Goal: Task Accomplishment & Management: Manage account settings

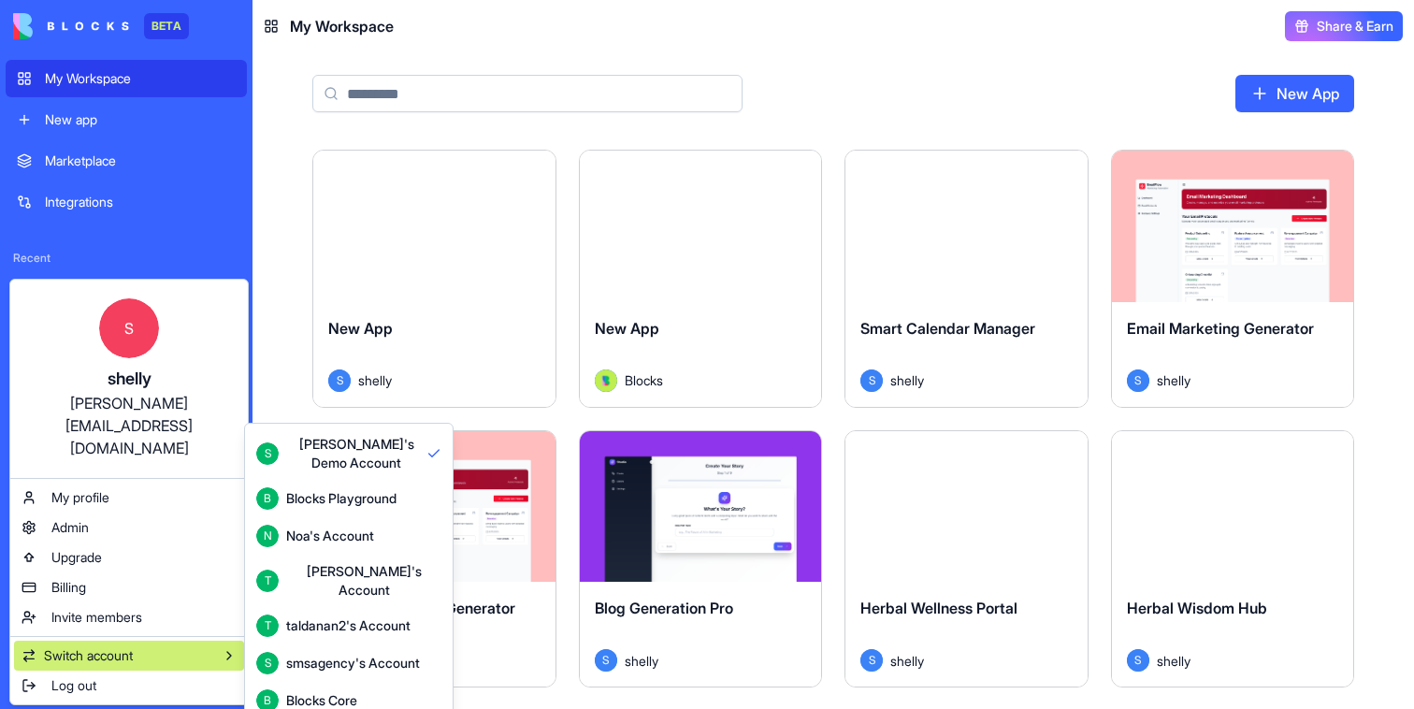
click at [352, 691] on div "Blocks Core" at bounding box center [321, 700] width 71 height 19
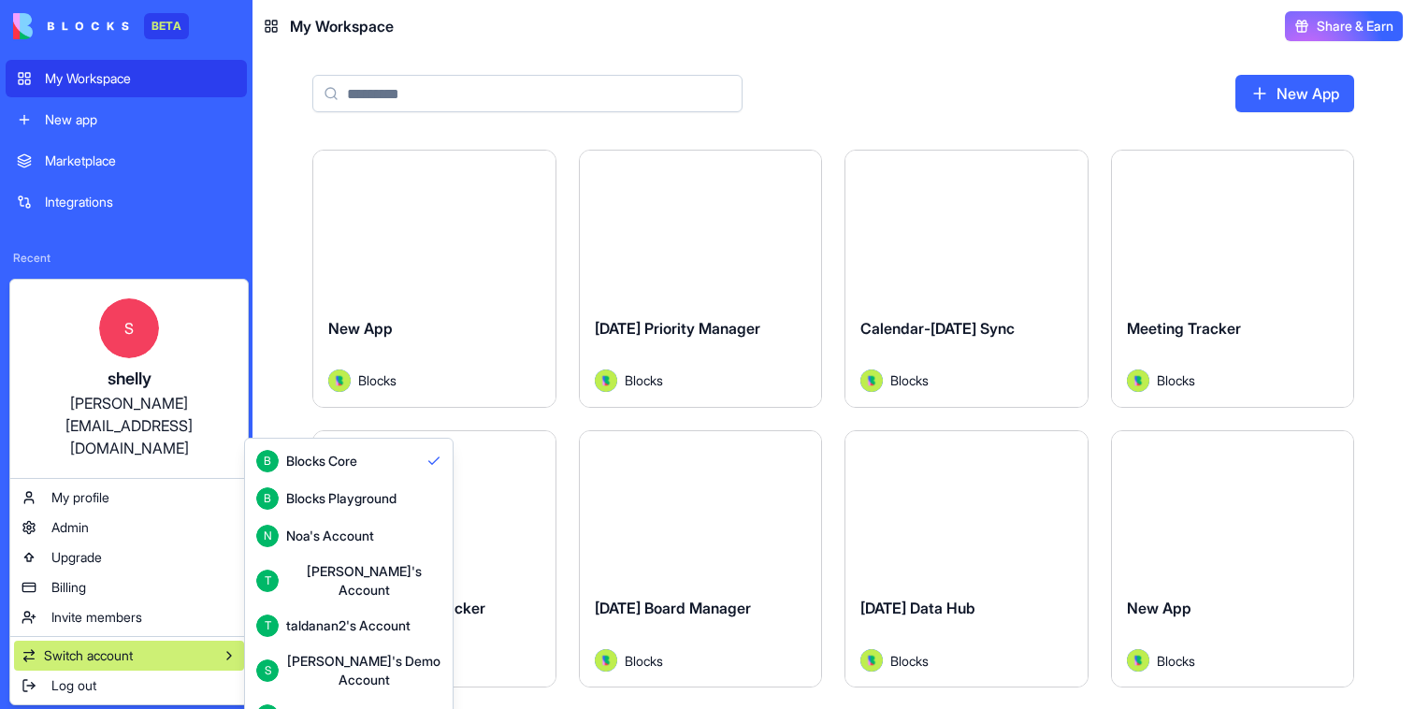
click at [297, 379] on html "BETA My Workspace New app Marketplace Integrations Recent Calendar-[DATE] Sync …" at bounding box center [707, 354] width 1414 height 709
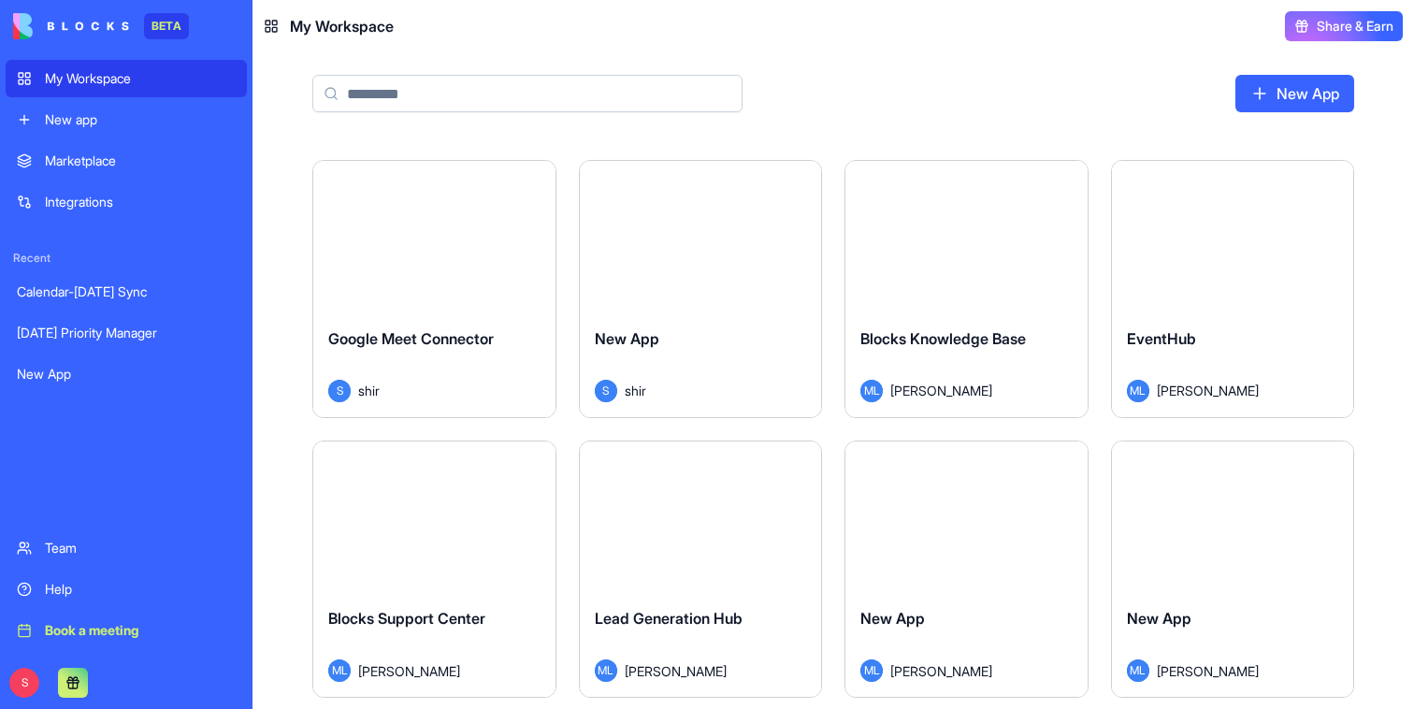
scroll to position [3188, 0]
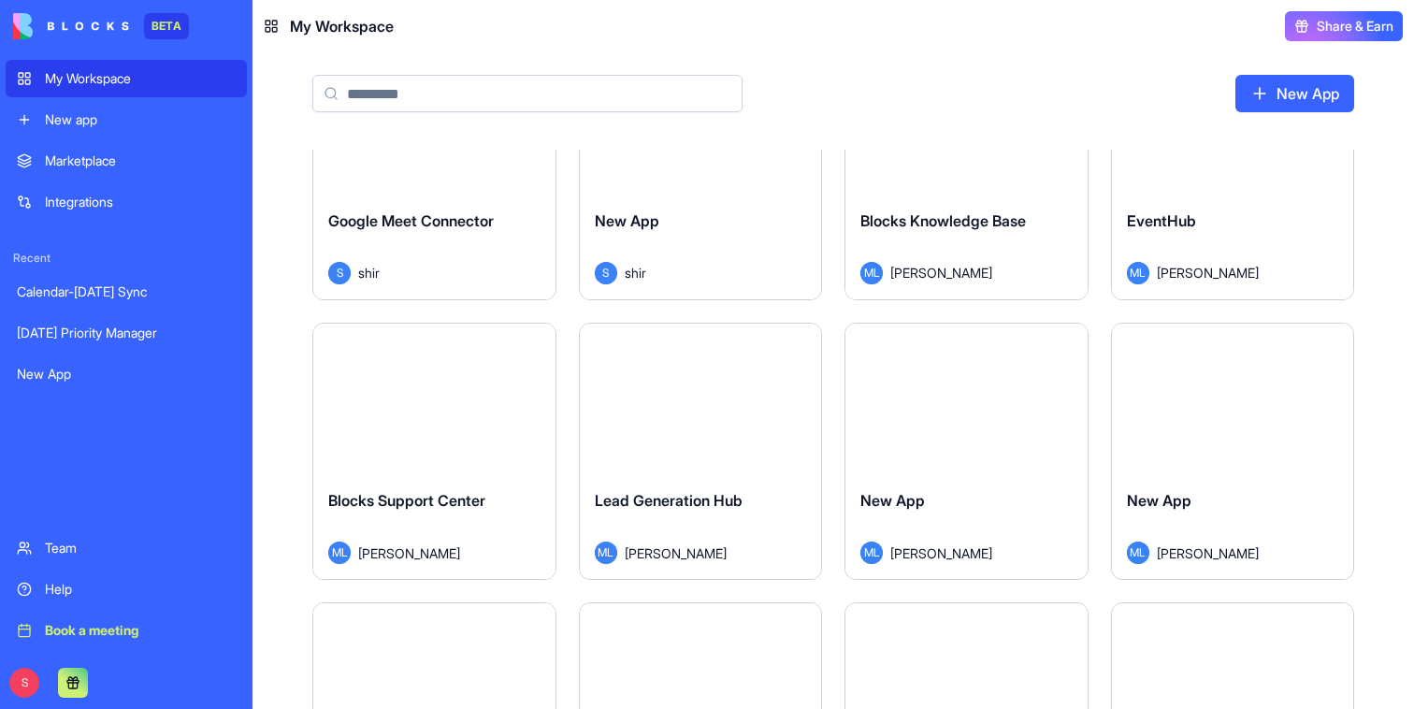
click at [732, 463] on div "Launch" at bounding box center [701, 399] width 242 height 151
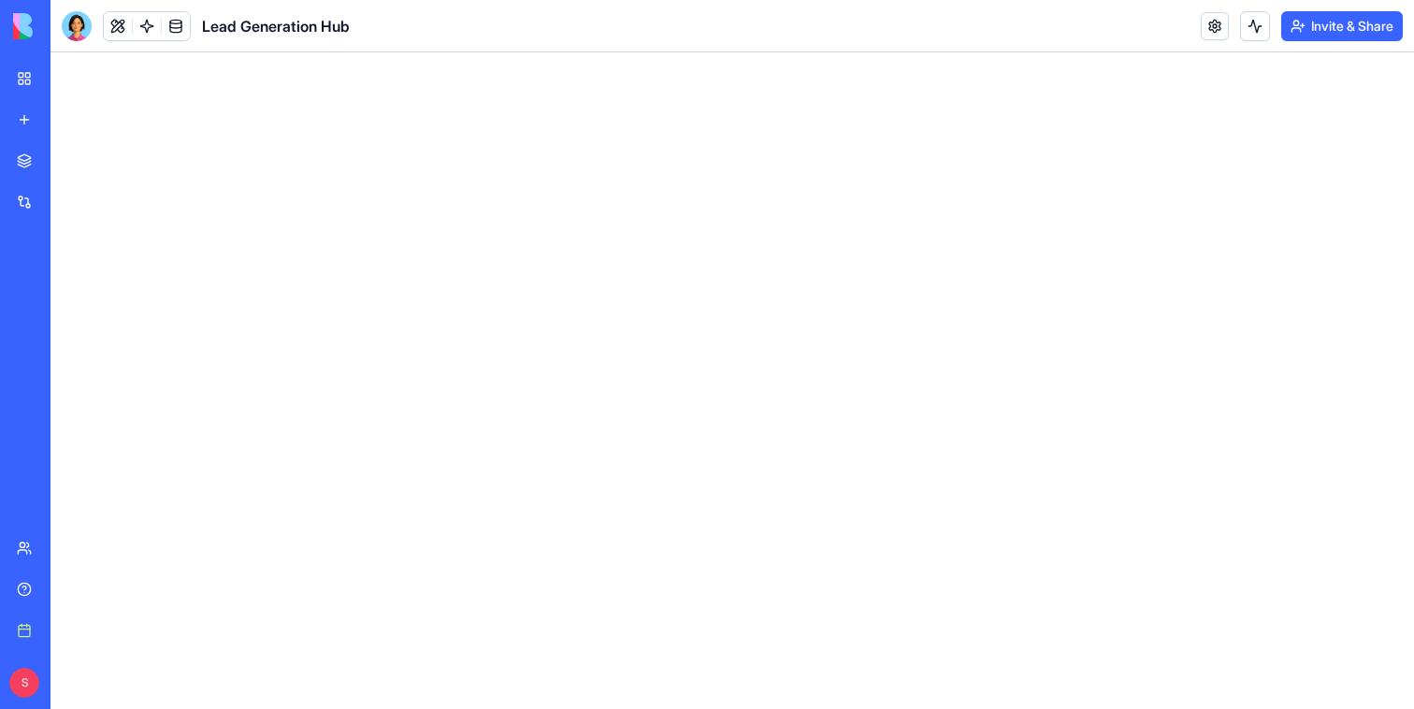
click at [1366, 22] on button "Invite & Share" at bounding box center [1342, 26] width 122 height 30
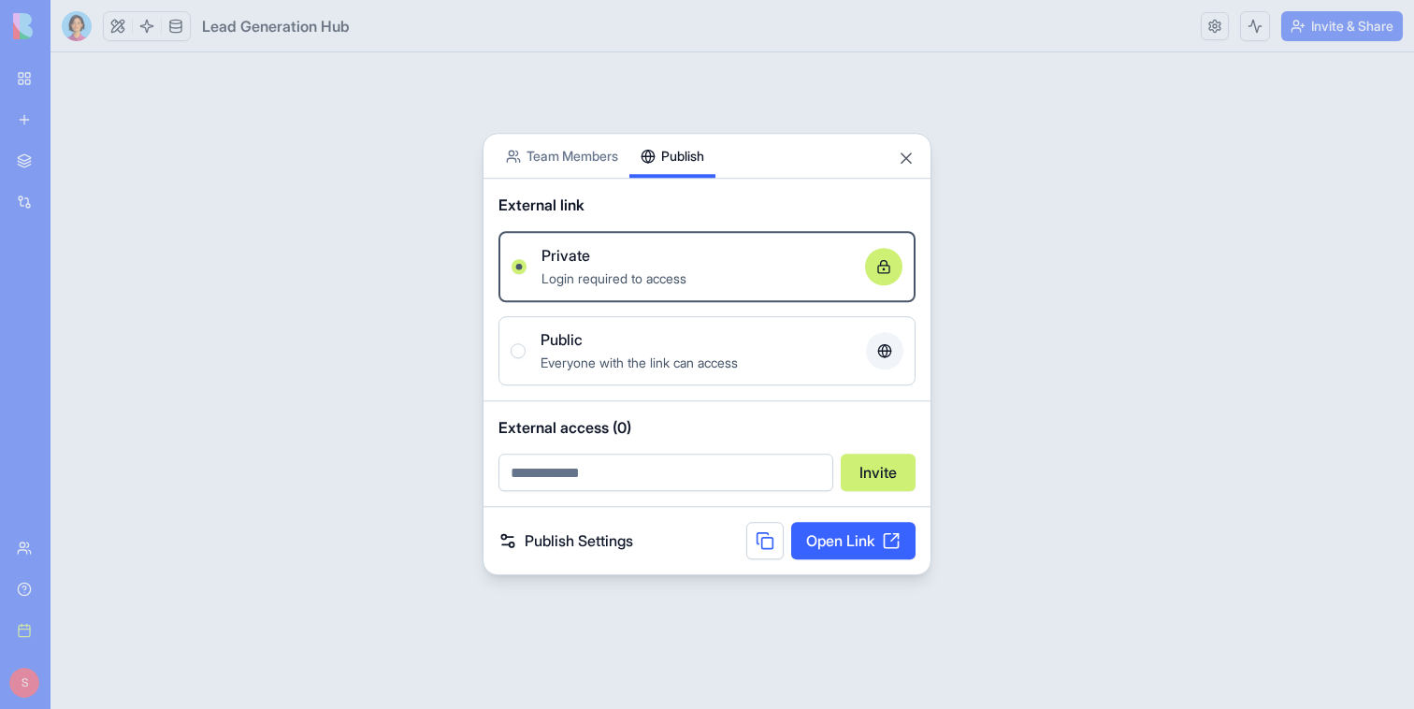
click at [684, 148] on button "Publish" at bounding box center [672, 156] width 86 height 44
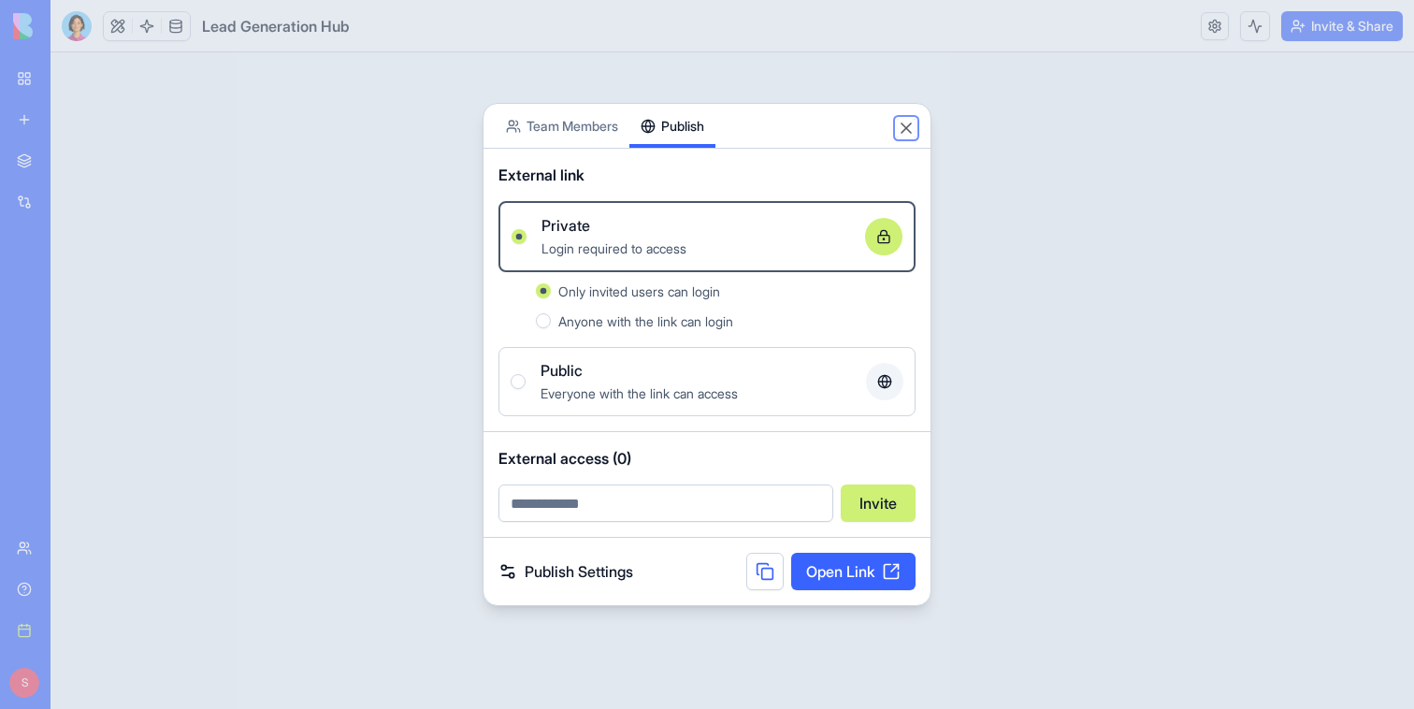
click at [907, 132] on button "Close" at bounding box center [906, 128] width 19 height 19
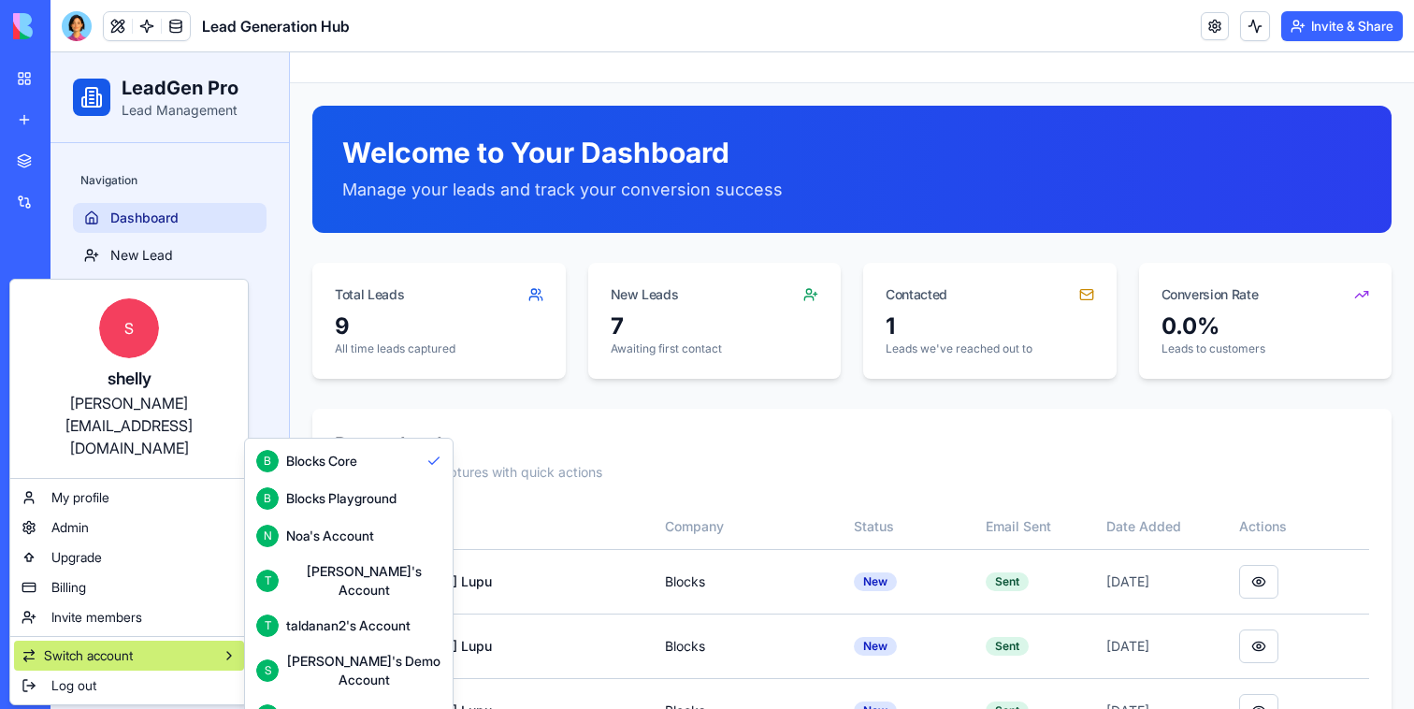
click at [329, 652] on div "[PERSON_NAME]'s Demo Account" at bounding box center [363, 670] width 155 height 37
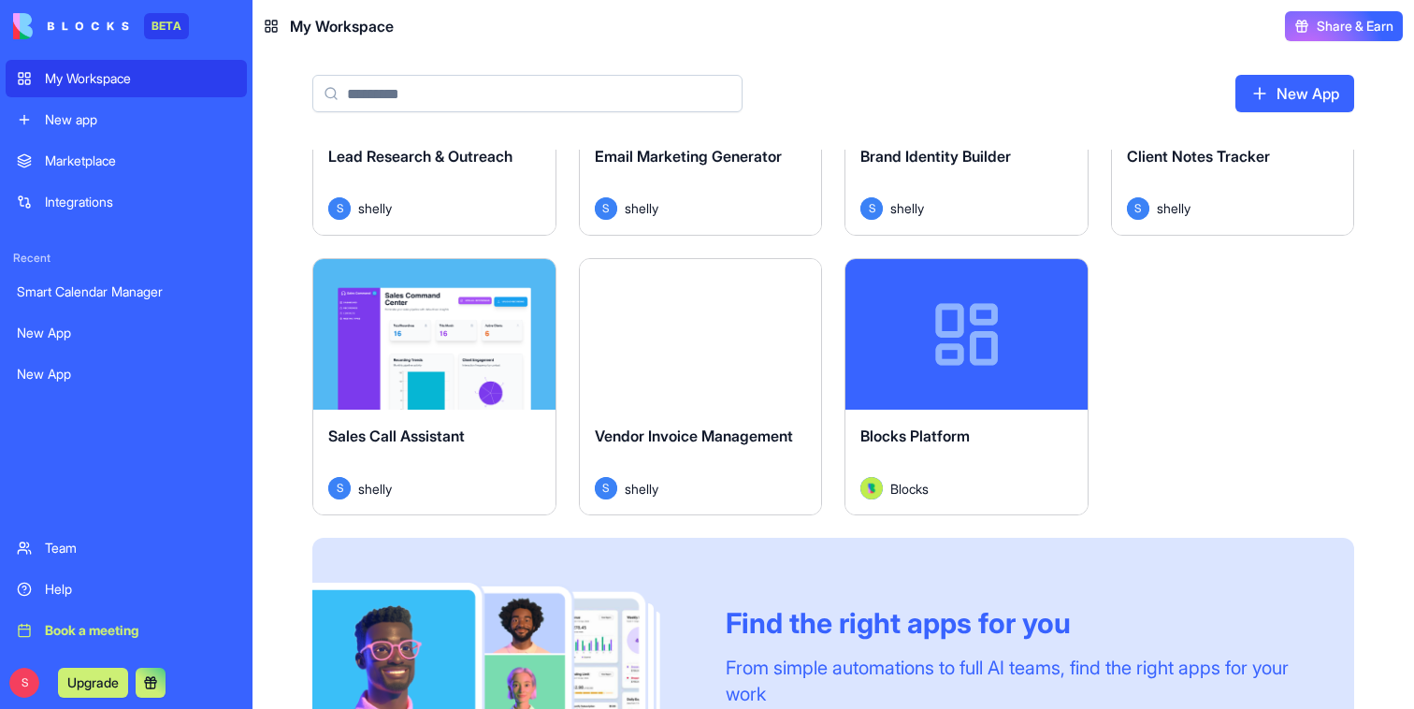
scroll to position [883, 0]
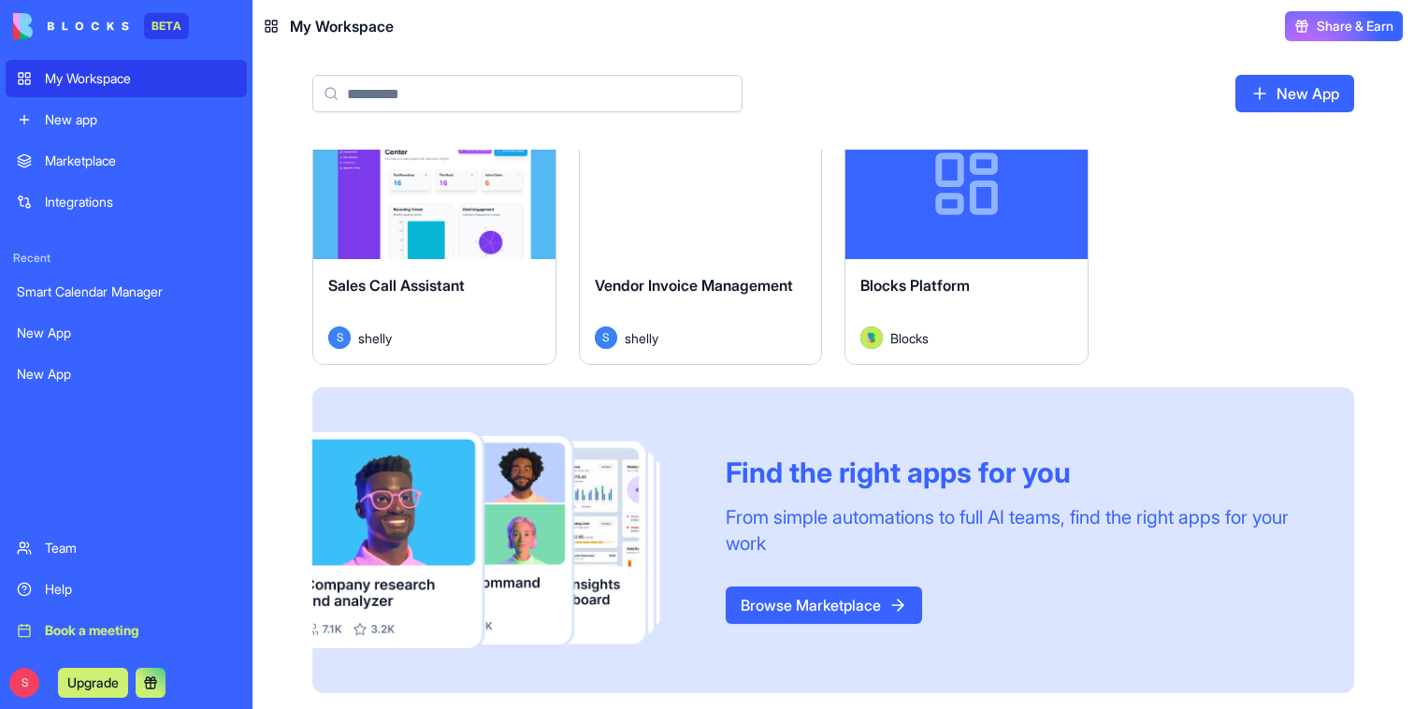
click at [699, 196] on button "Launch" at bounding box center [700, 183] width 140 height 37
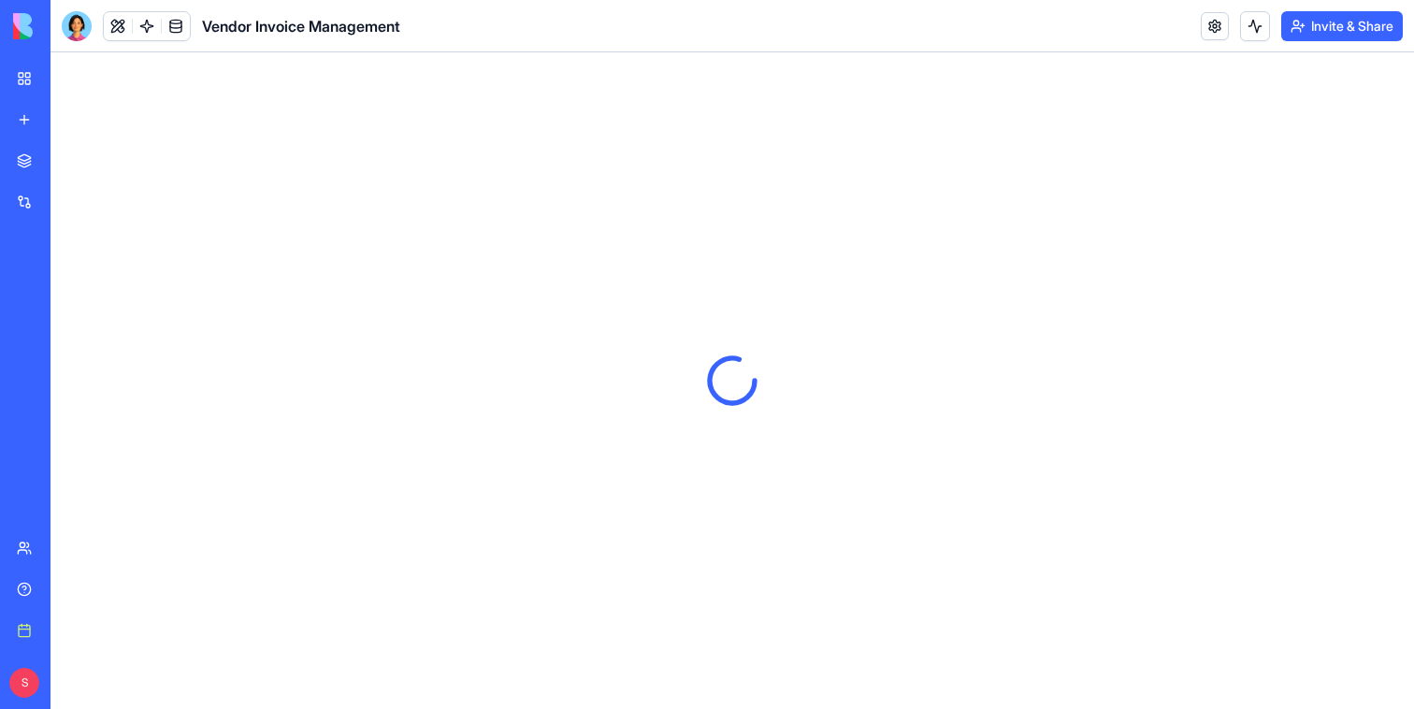
click at [1316, 34] on button "Invite & Share" at bounding box center [1342, 26] width 122 height 30
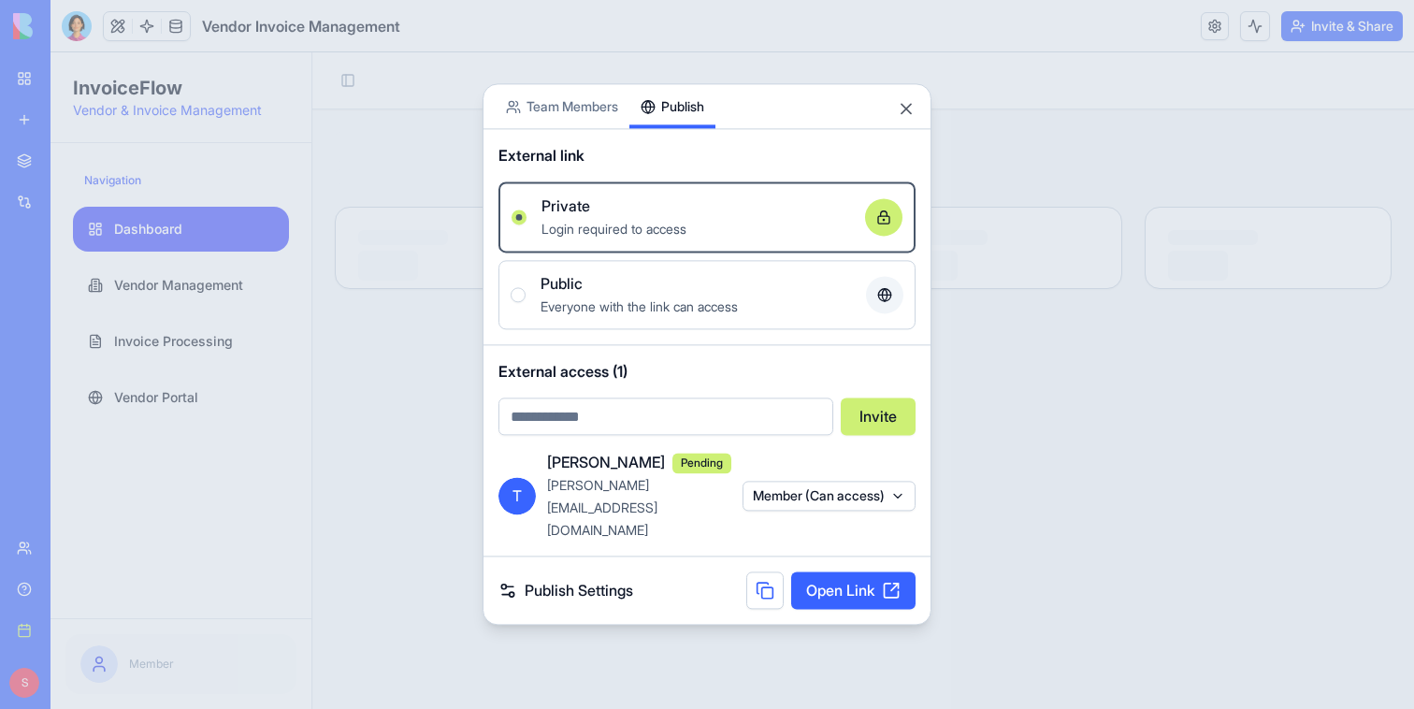
click at [684, 128] on button "Publish" at bounding box center [672, 106] width 86 height 44
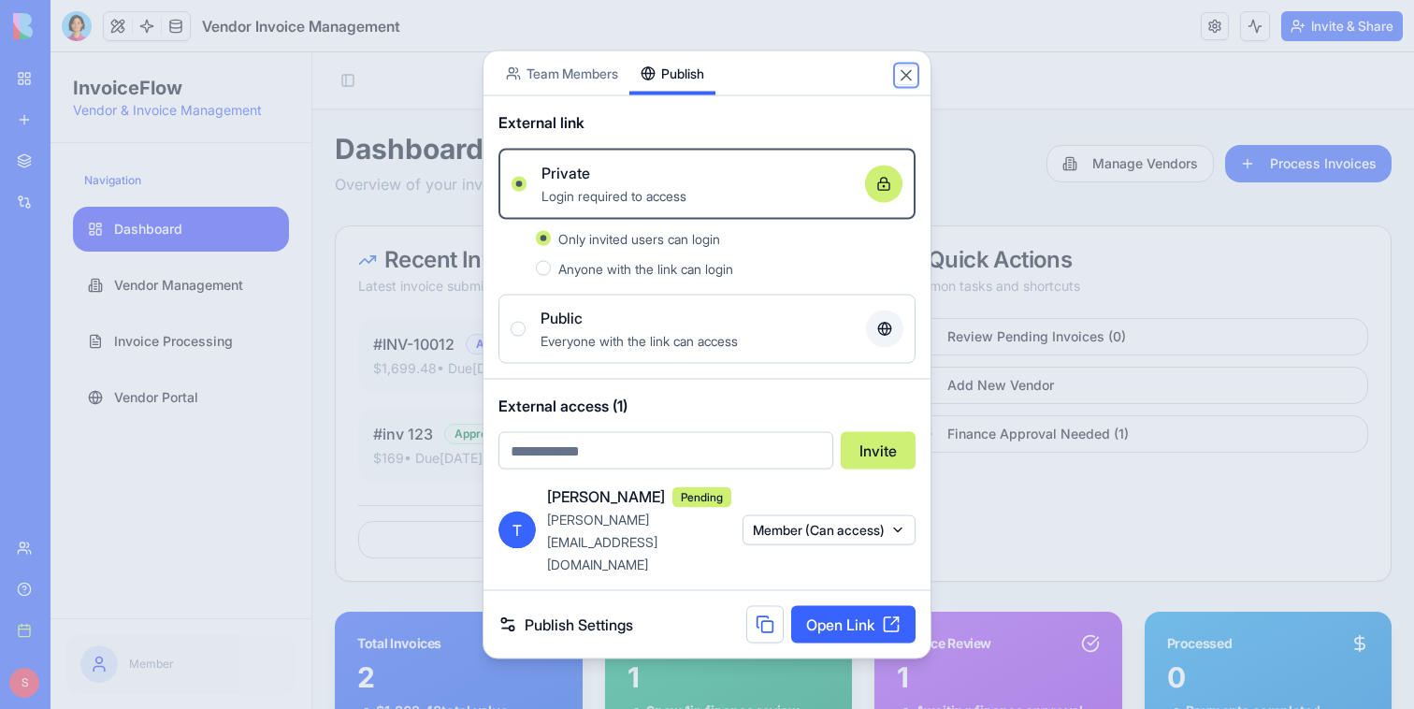
click at [904, 85] on button "Close" at bounding box center [906, 75] width 19 height 19
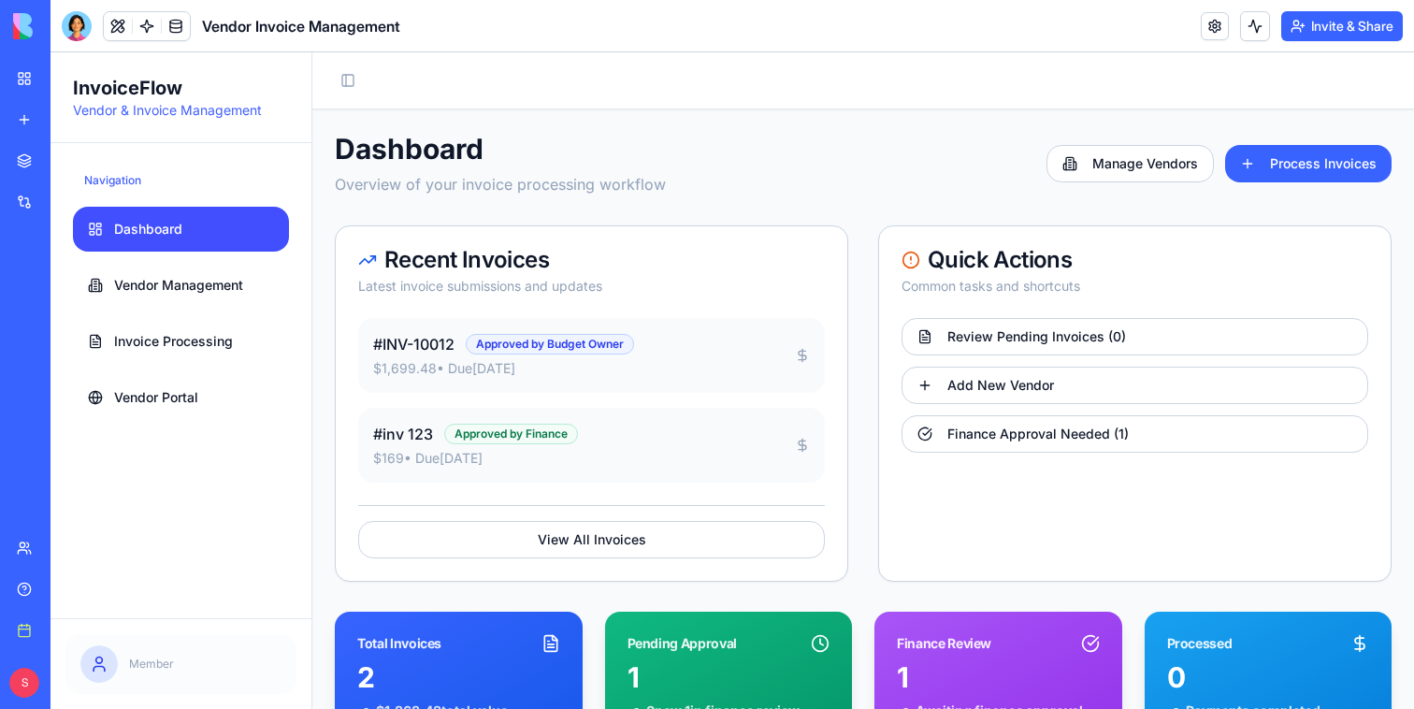
click at [1322, 25] on button "Invite & Share" at bounding box center [1342, 26] width 122 height 30
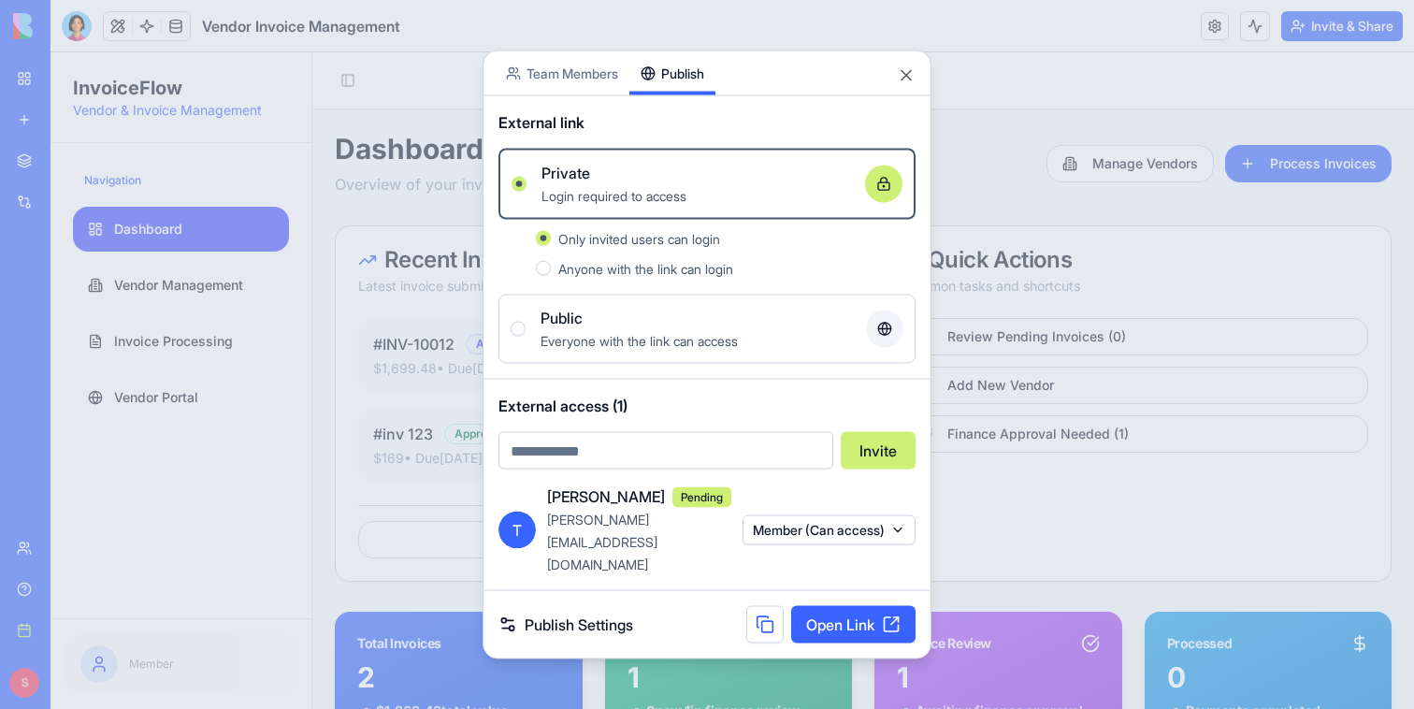
click at [522, 337] on button "Public Everyone with the link can access" at bounding box center [518, 329] width 15 height 15
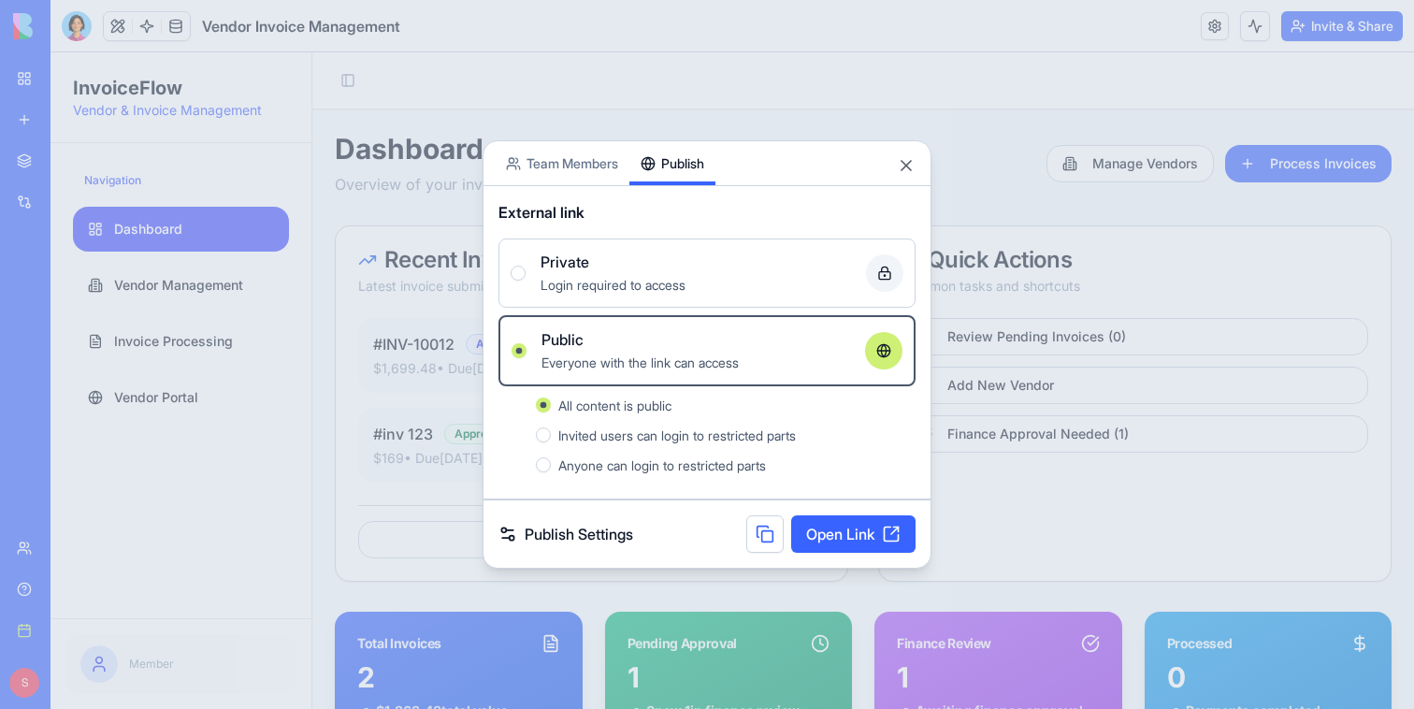
drag, startPoint x: 821, startPoint y: 434, endPoint x: 612, endPoint y: 436, distance: 209.5
click at [612, 436] on div "Invited users can login to restricted parts" at bounding box center [736, 435] width 357 height 22
click at [551, 436] on button "Invited users can login to restricted parts" at bounding box center [543, 434] width 15 height 15
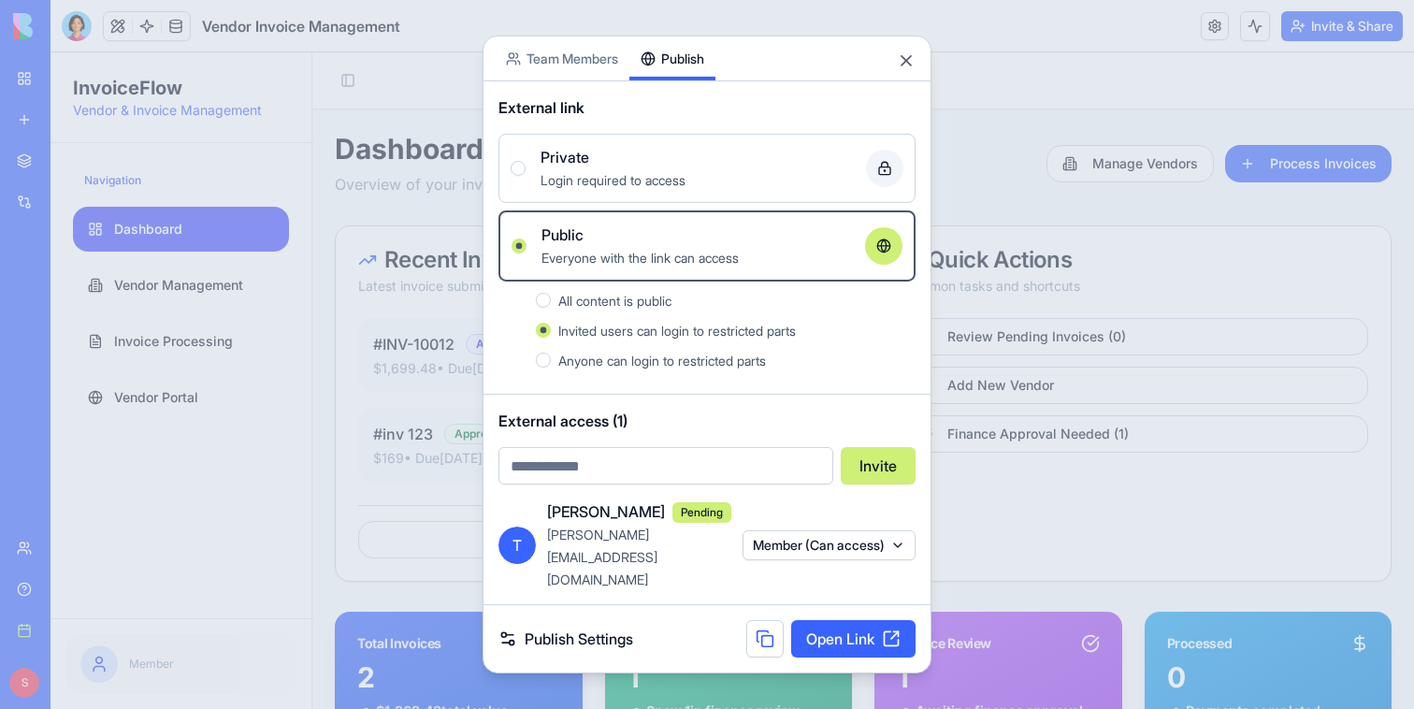
drag, startPoint x: 560, startPoint y: 352, endPoint x: 703, endPoint y: 356, distance: 143.1
click at [703, 338] on span "Invited users can login to restricted parts" at bounding box center [676, 331] width 237 height 16
click at [551, 338] on button "Invited users can login to restricted parts" at bounding box center [543, 330] width 15 height 15
click at [325, 577] on div at bounding box center [707, 354] width 1414 height 709
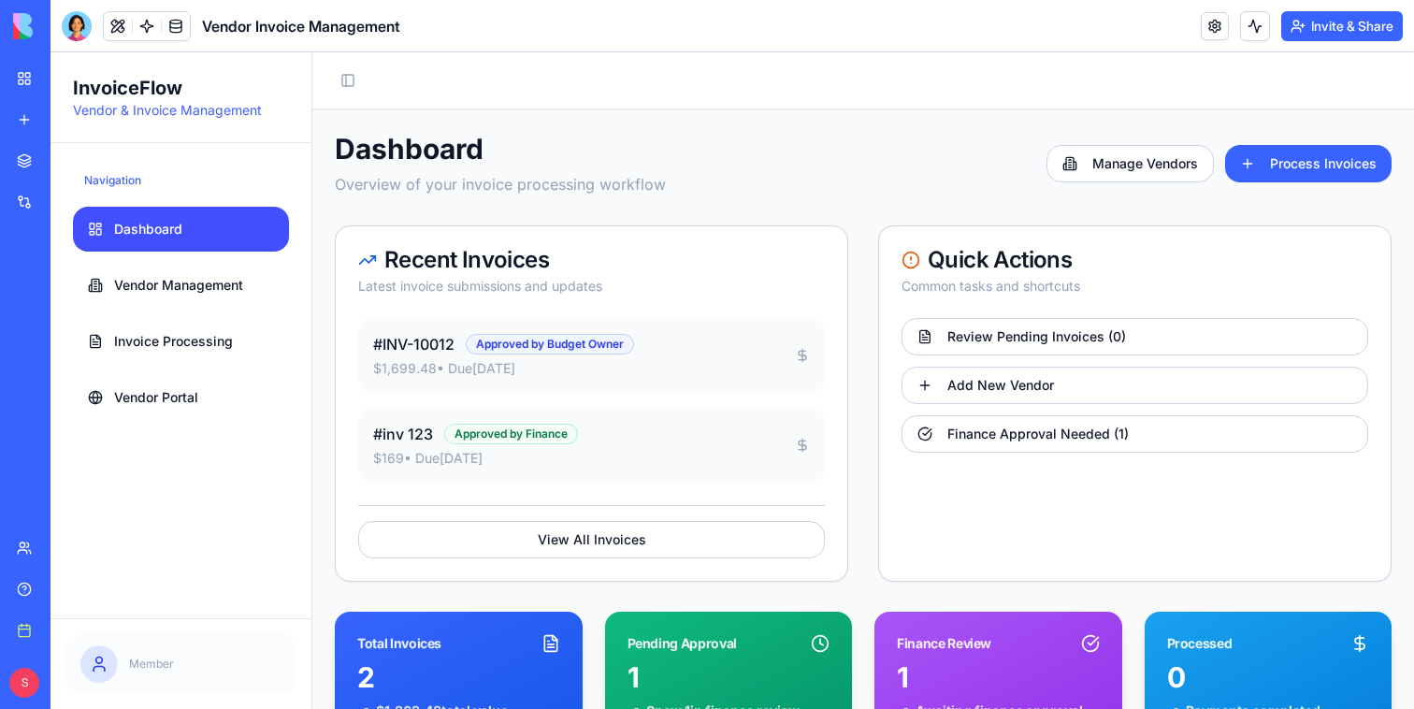
click at [1359, 13] on button "Invite & Share" at bounding box center [1342, 26] width 122 height 30
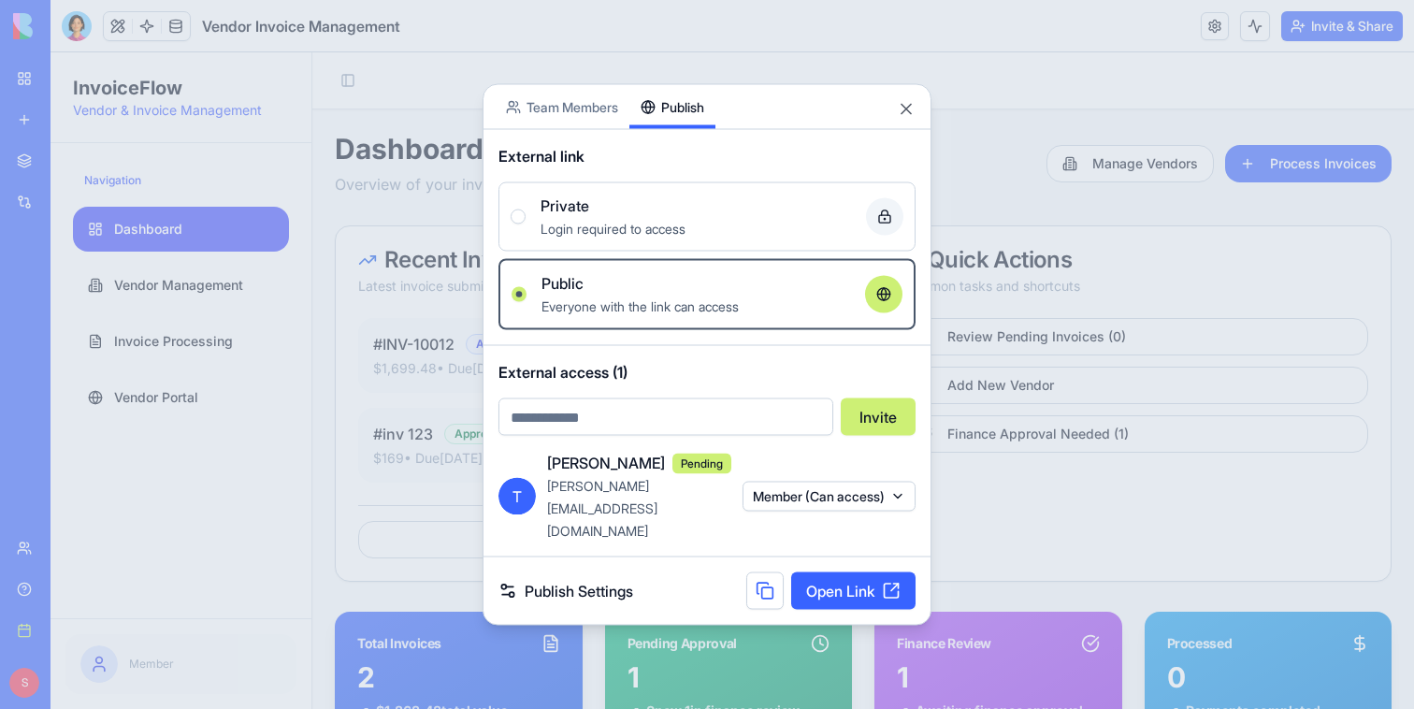
click at [1354, 22] on div at bounding box center [707, 354] width 1414 height 709
click at [1324, 32] on div at bounding box center [707, 354] width 1414 height 709
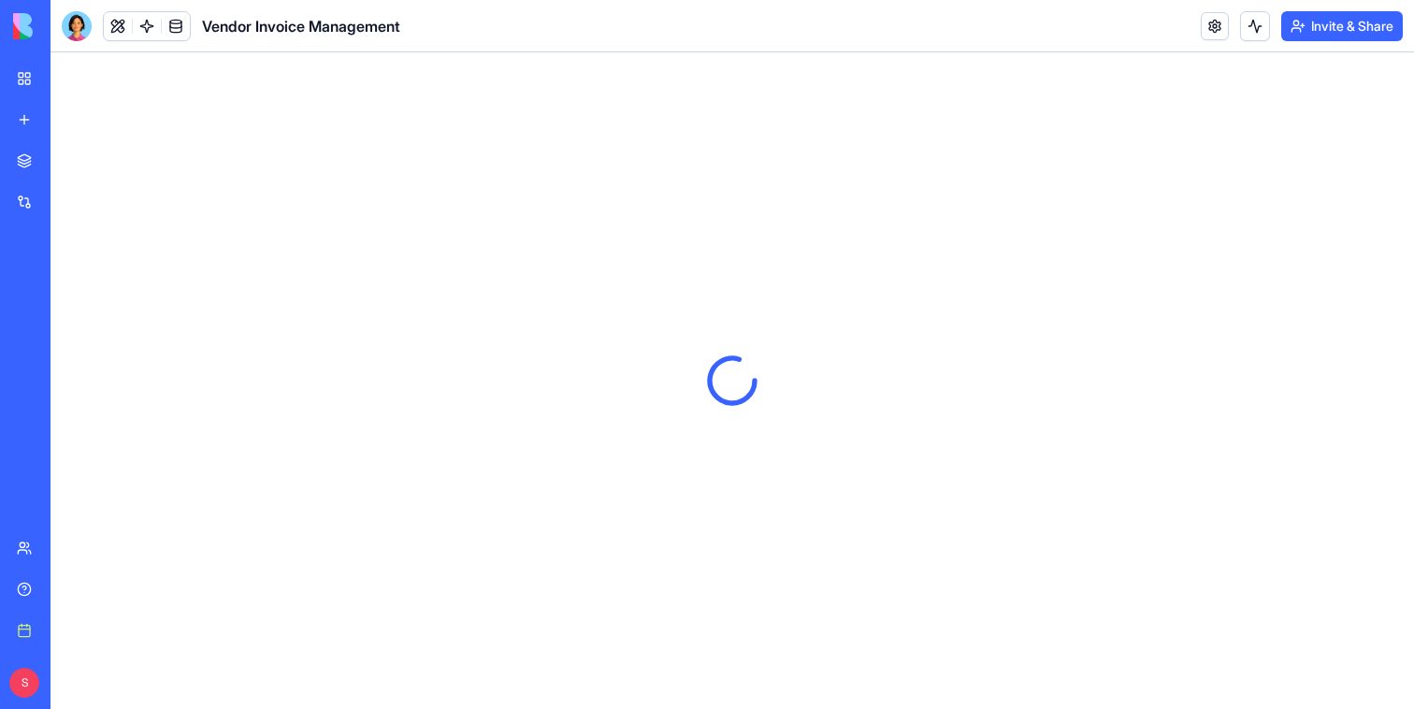
click at [1324, 20] on button "Invite & Share" at bounding box center [1342, 26] width 122 height 30
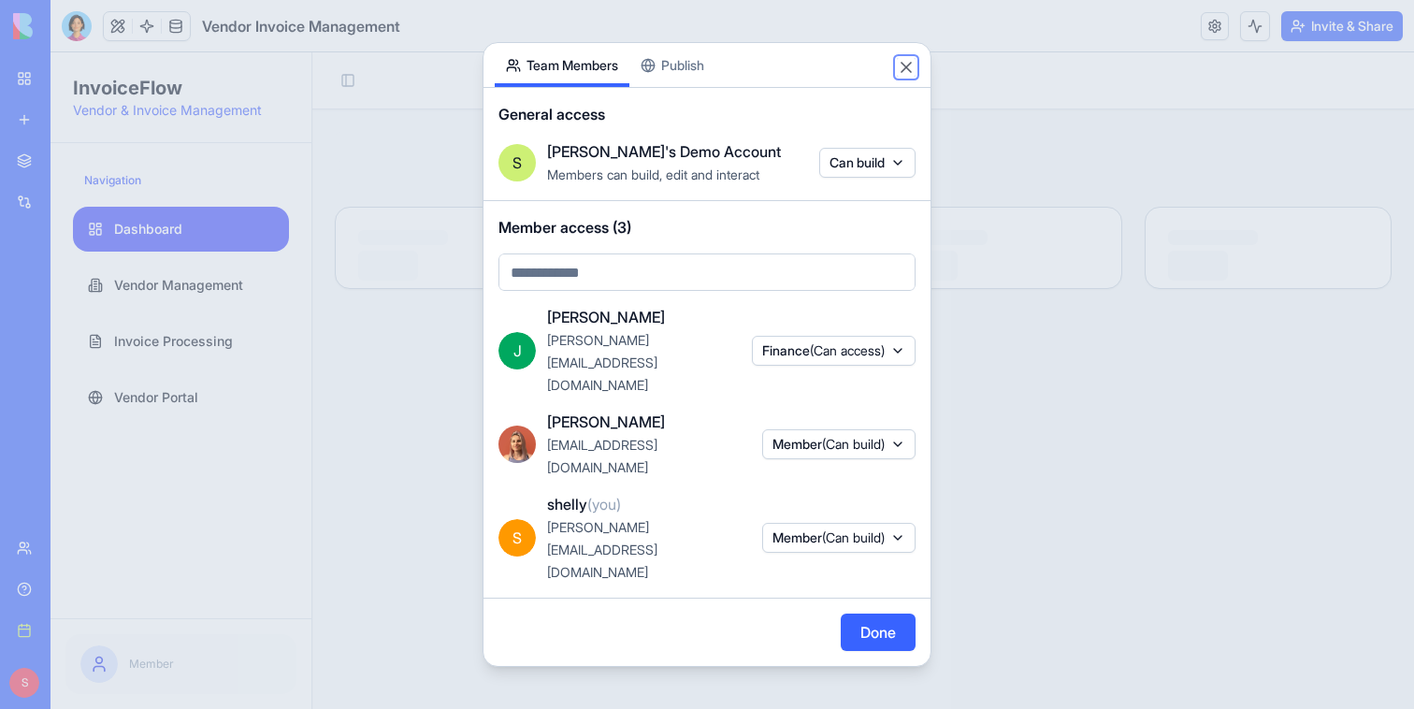
click at [907, 77] on button "Close" at bounding box center [906, 67] width 19 height 19
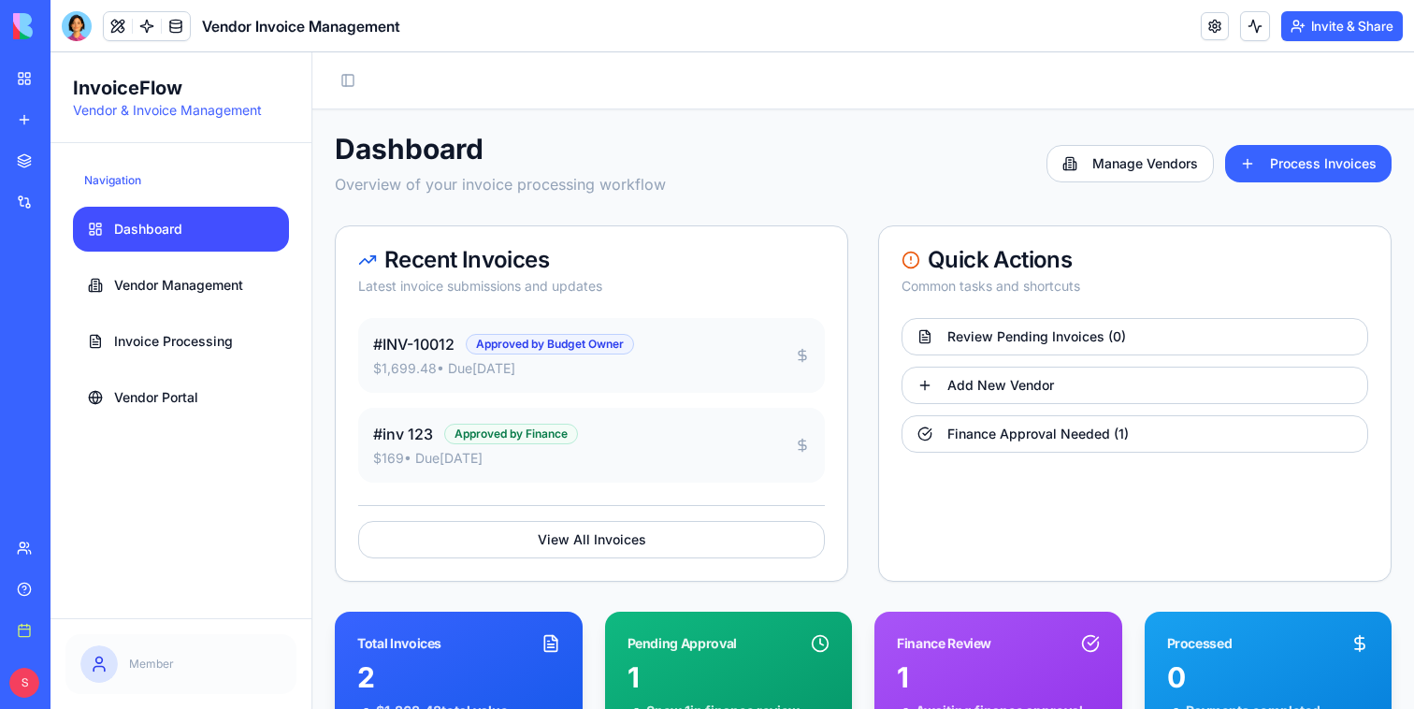
click at [1339, 27] on button "Invite & Share" at bounding box center [1342, 26] width 122 height 30
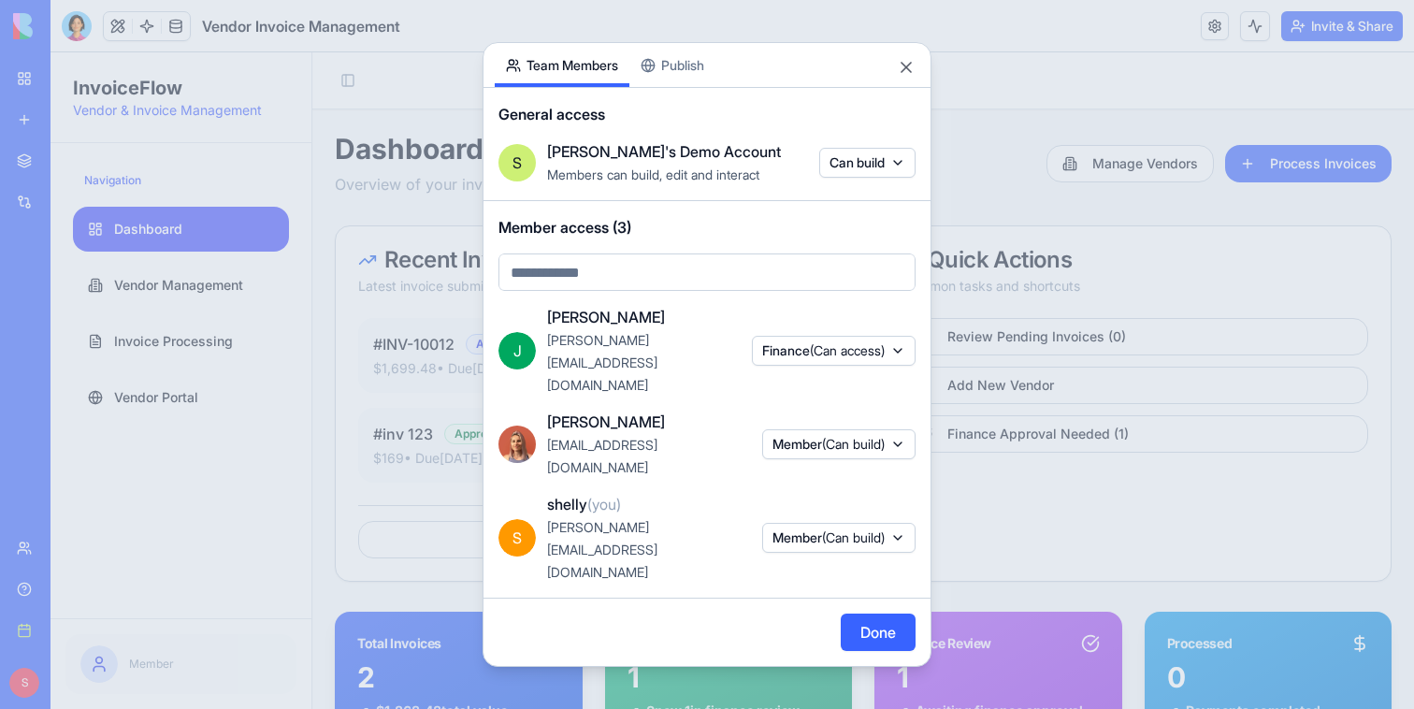
click at [692, 87] on button "Publish" at bounding box center [672, 65] width 86 height 44
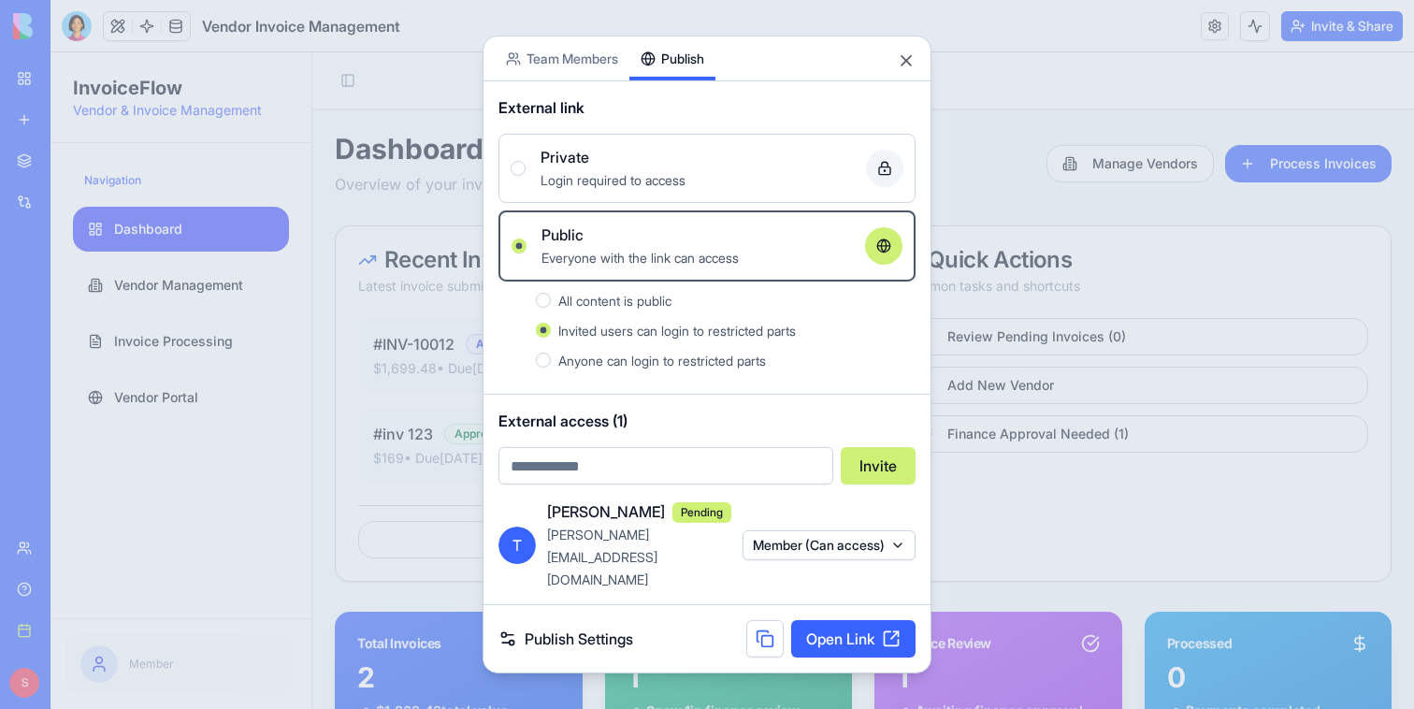
click at [516, 176] on button "Private Login required to access" at bounding box center [518, 168] width 15 height 15
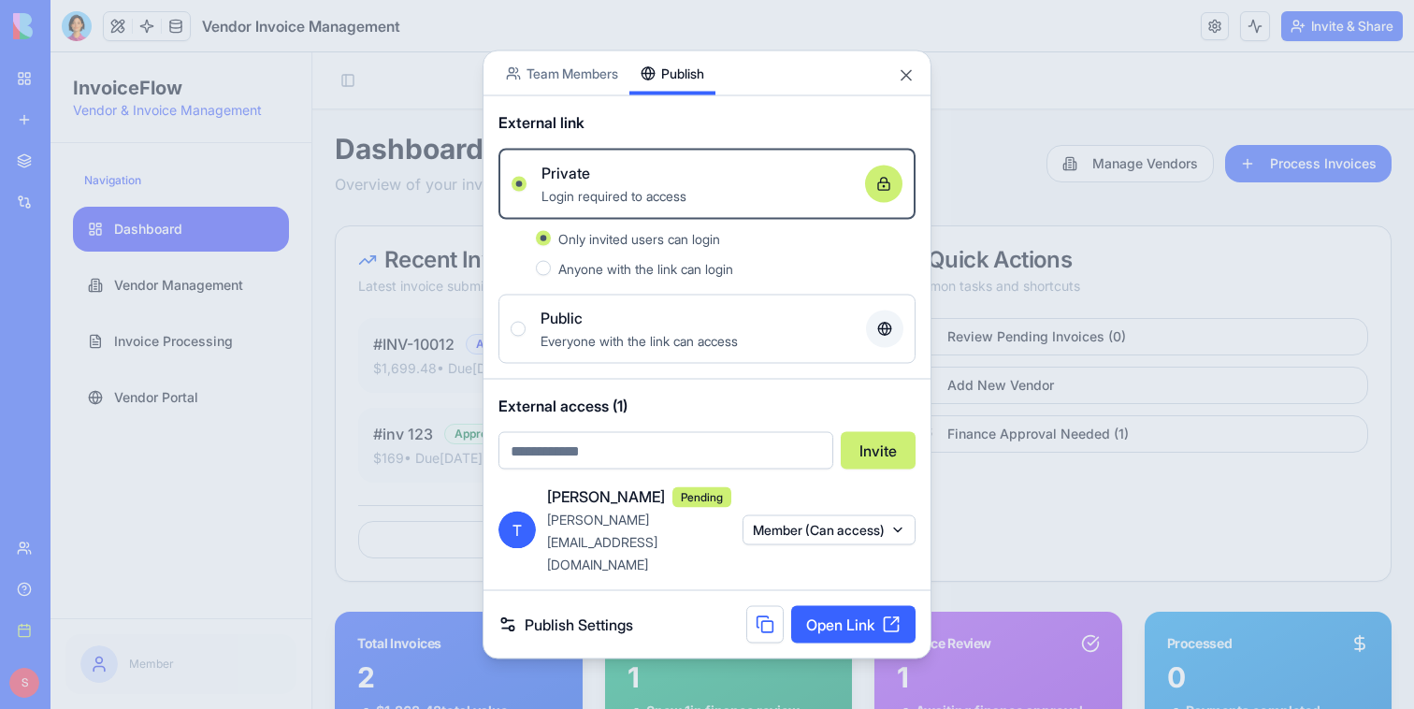
click at [522, 337] on button "Public Everyone with the link can access" at bounding box center [518, 329] width 15 height 15
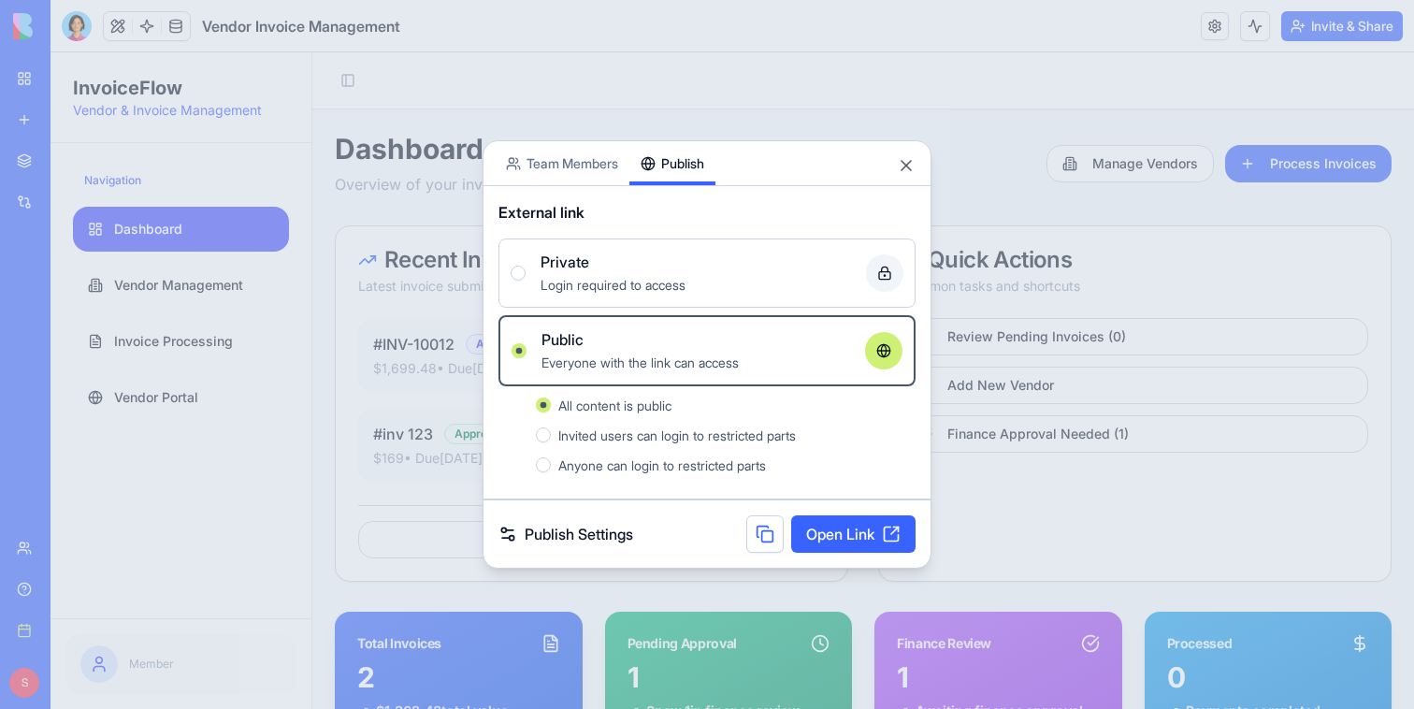
click at [523, 276] on button "Private Login required to access" at bounding box center [518, 273] width 15 height 15
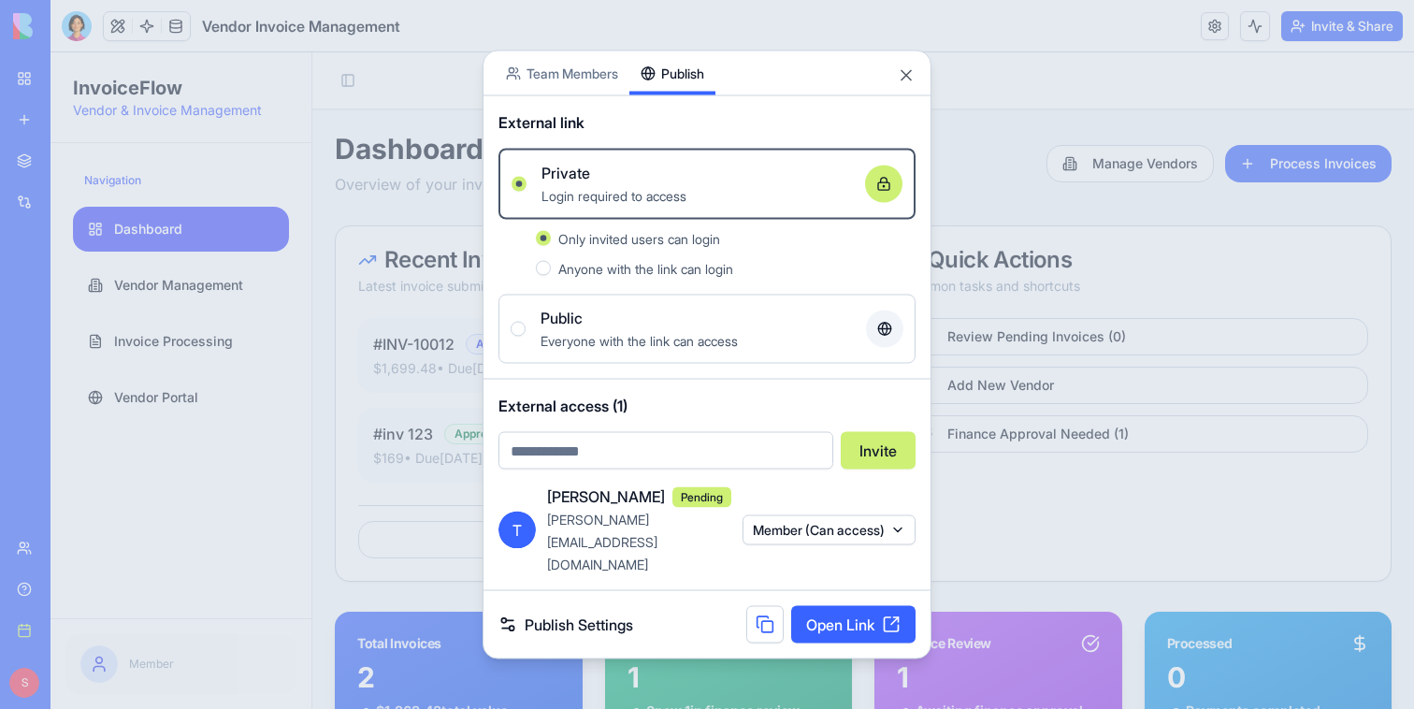
type button "false"
click at [544, 276] on button "Anyone with the link can login" at bounding box center [543, 268] width 15 height 15
click at [545, 246] on button "Only invited users can login" at bounding box center [543, 238] width 15 height 15
type button "false"
click at [518, 337] on button "Public Everyone with the link can access" at bounding box center [518, 329] width 15 height 15
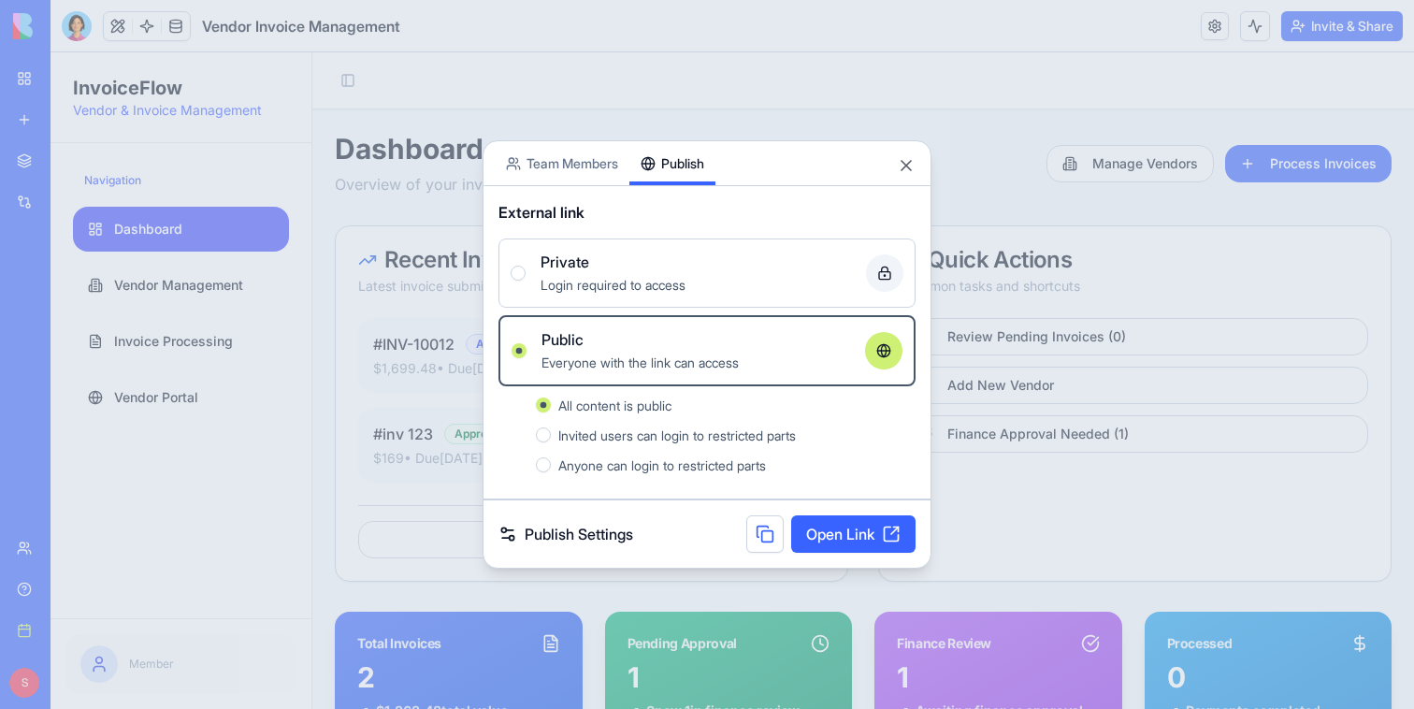
type button "true"
click at [519, 270] on button "false" at bounding box center [518, 273] width 15 height 15
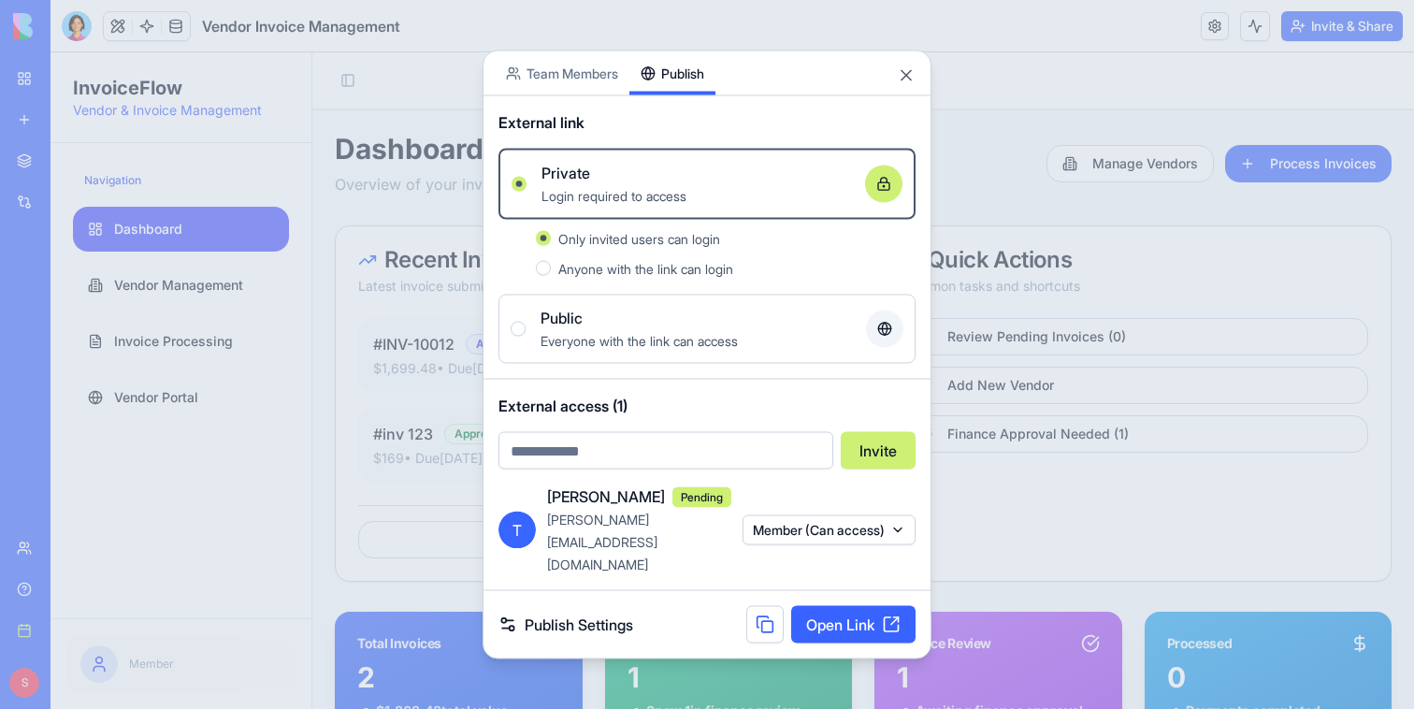
click at [521, 337] on button "true" at bounding box center [518, 329] width 15 height 15
